Goal: Check status: Check status

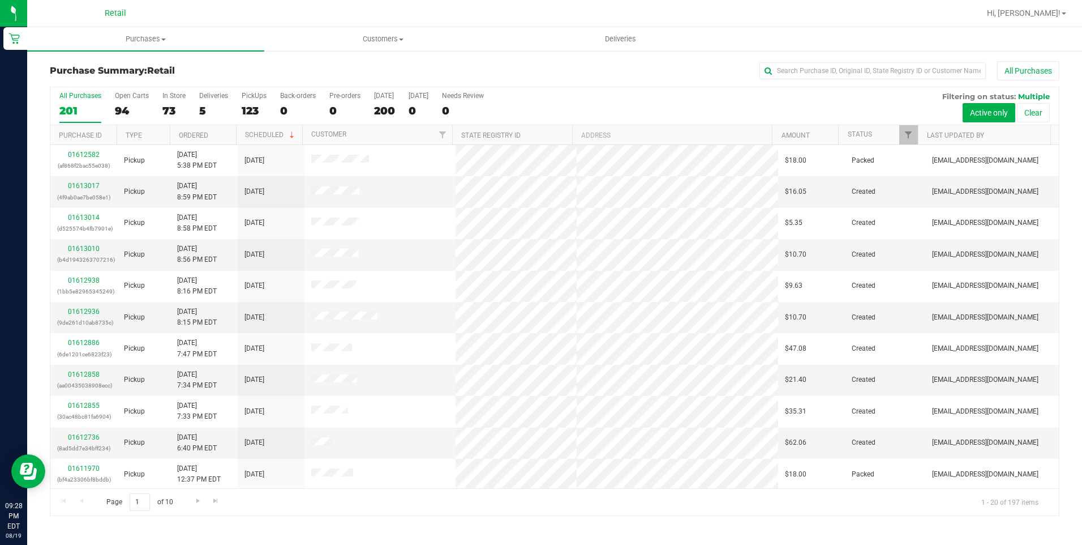
click at [855, 59] on div "Purchase Summary: Retail All Purchases All Purchases 201 Open Carts 94 In Store…" at bounding box center [554, 288] width 1055 height 477
click at [847, 69] on input "text" at bounding box center [873, 70] width 226 height 17
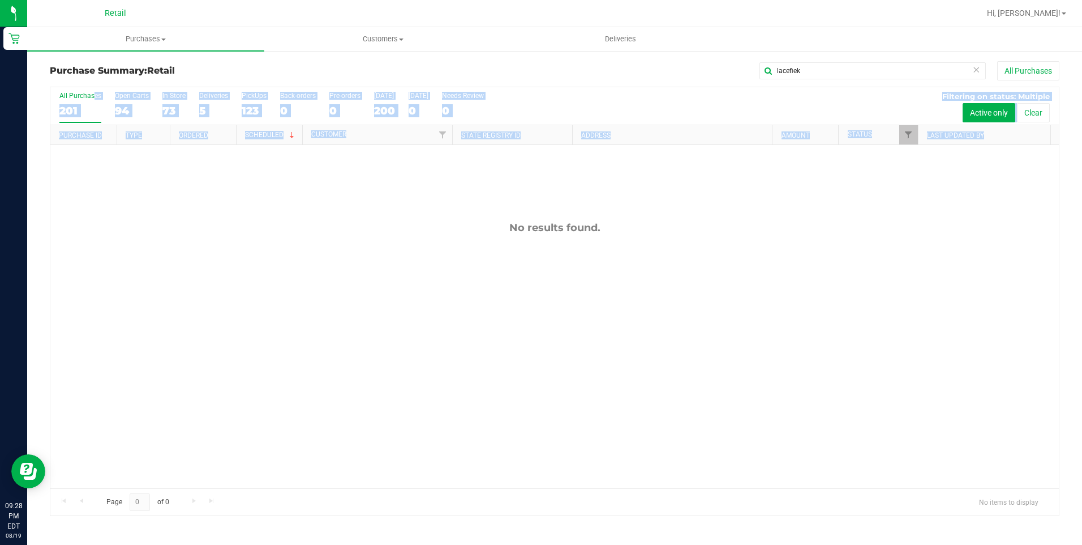
drag, startPoint x: 87, startPoint y: 152, endPoint x: 104, endPoint y: 168, distance: 23.6
click at [104, 168] on div "No results found." at bounding box center [554, 354] width 1009 height 419
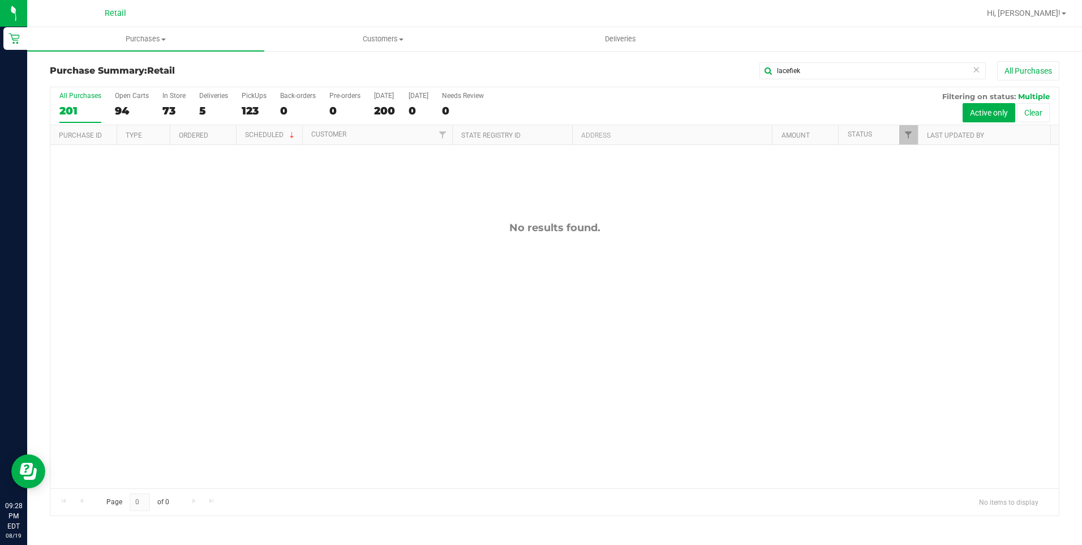
click at [493, 62] on div "lacefiek All Purchases" at bounding box center [723, 70] width 673 height 19
click at [896, 68] on input "lacefiek" at bounding box center [873, 70] width 226 height 17
type input "[PERSON_NAME]"
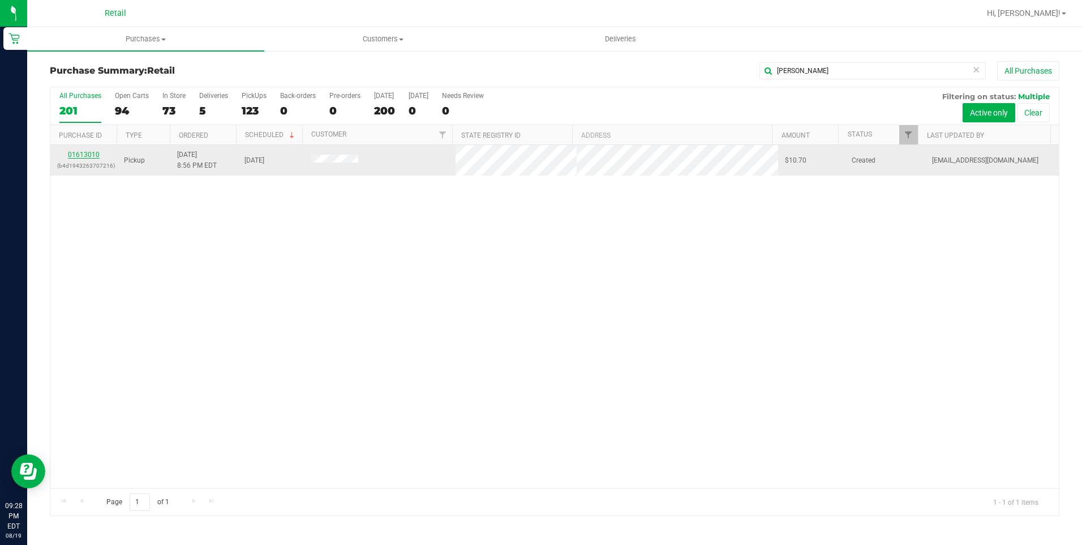
click at [87, 156] on link "01613010" at bounding box center [84, 155] width 32 height 8
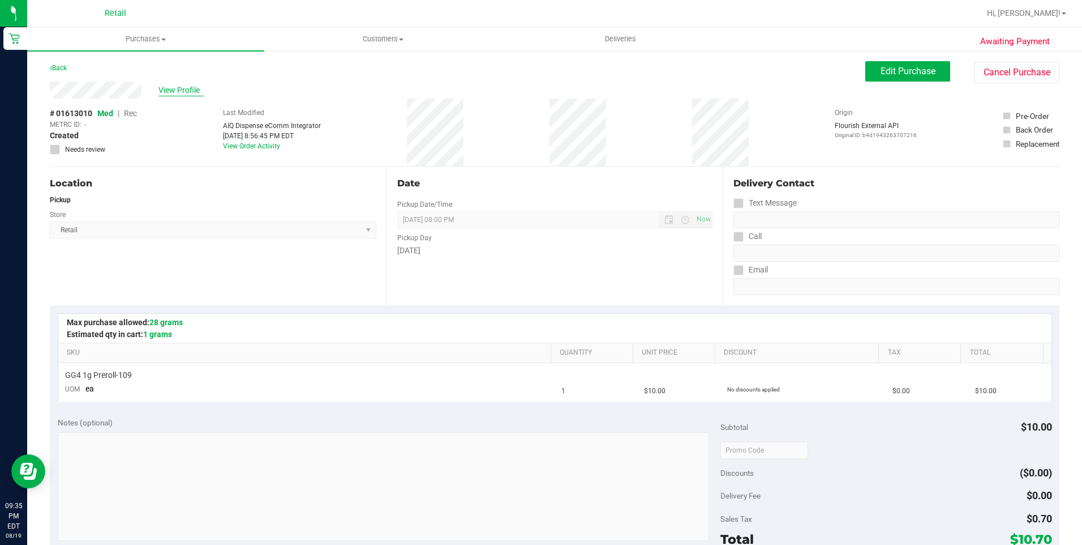
click at [173, 89] on span "View Profile" at bounding box center [180, 90] width 45 height 12
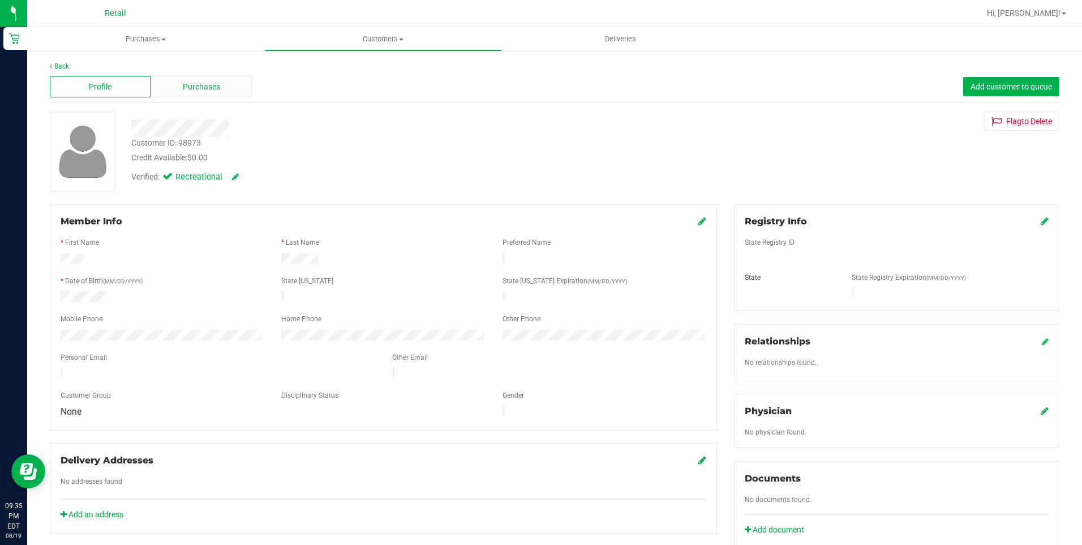
click at [236, 97] on div "Purchases" at bounding box center [201, 87] width 101 height 22
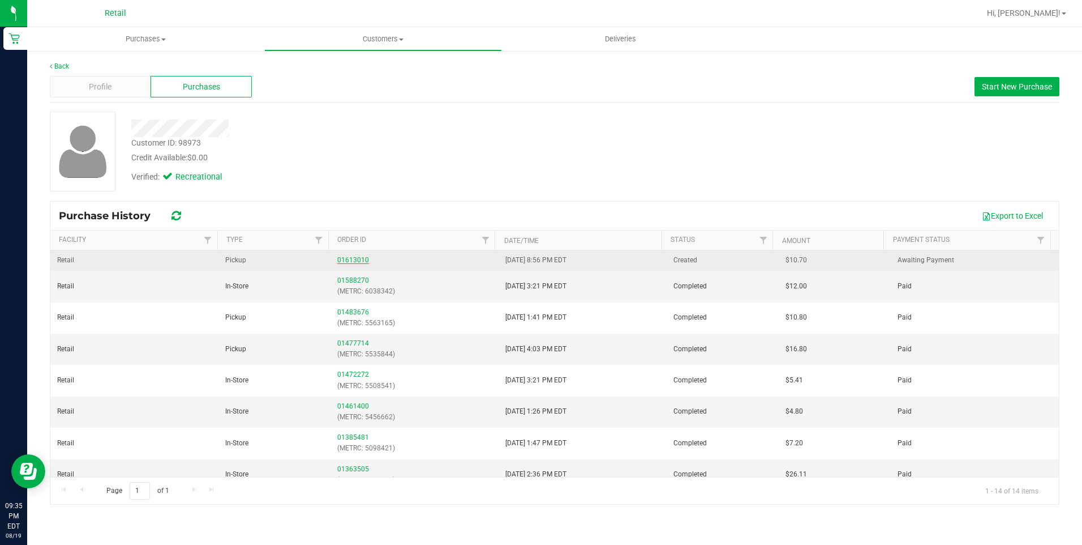
click at [346, 257] on div "01613010" at bounding box center [414, 260] width 155 height 11
click at [347, 258] on link "01613010" at bounding box center [353, 260] width 32 height 8
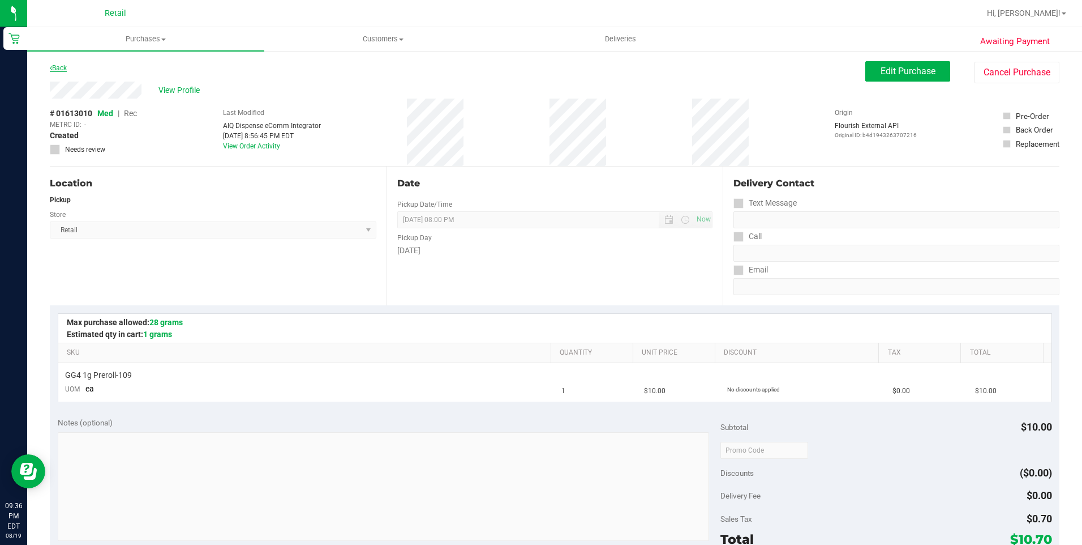
click at [54, 70] on link "Back" at bounding box center [58, 68] width 17 height 8
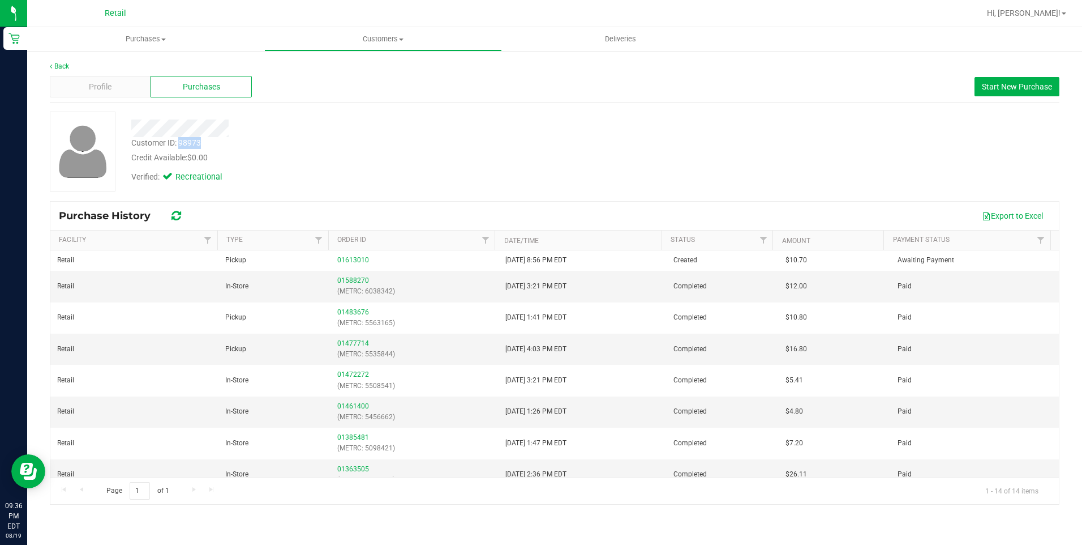
drag, startPoint x: 203, startPoint y: 144, endPoint x: 181, endPoint y: 143, distance: 22.1
click at [181, 143] on div "Customer ID: 98973 Credit Available: $0.00" at bounding box center [379, 150] width 513 height 27
copy div "98973"
